Goal: Find specific page/section: Find specific page/section

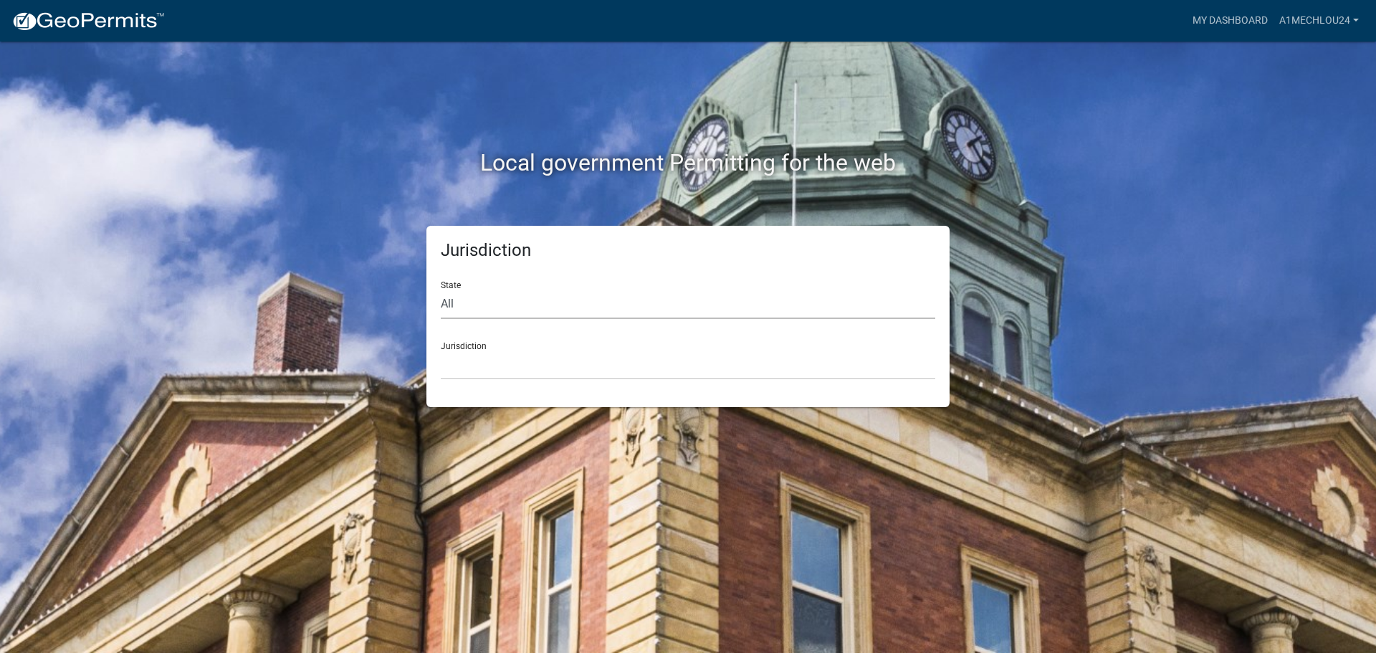
click at [470, 302] on select "All [US_STATE] [US_STATE] [US_STATE] [US_STATE] [US_STATE] [US_STATE] [US_STATE…" at bounding box center [688, 304] width 494 height 29
select select "[US_STATE]"
click at [441, 290] on select "All [US_STATE] [US_STATE] [US_STATE] [US_STATE] [US_STATE] [US_STATE] [US_STATE…" at bounding box center [688, 304] width 494 height 29
click at [464, 376] on select "City of [GEOGRAPHIC_DATA], [US_STATE] City of [GEOGRAPHIC_DATA], [US_STATE] Cit…" at bounding box center [688, 364] width 494 height 29
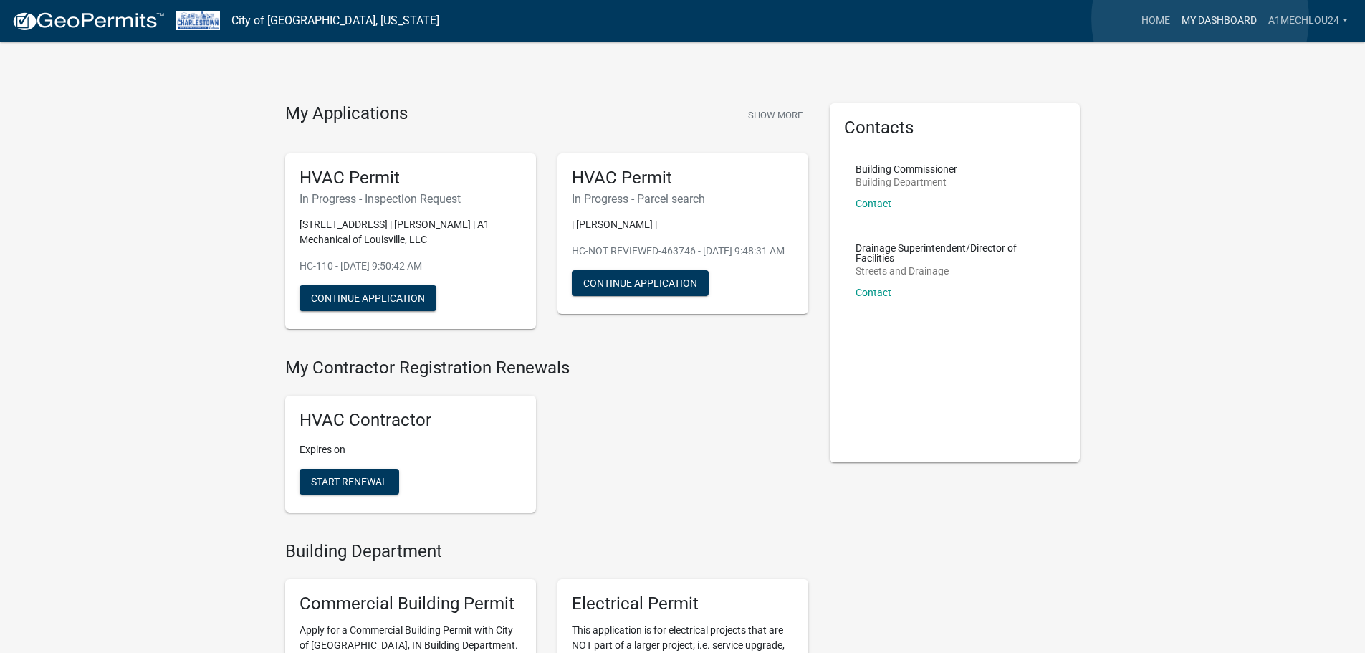
click at [1200, 19] on link "My Dashboard" at bounding box center [1219, 20] width 87 height 27
